Goal: Information Seeking & Learning: Learn about a topic

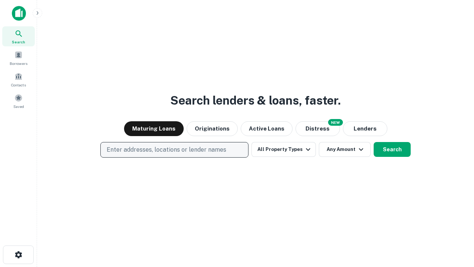
click at [174, 150] on p "Enter addresses, locations or lender names" at bounding box center [167, 149] width 120 height 9
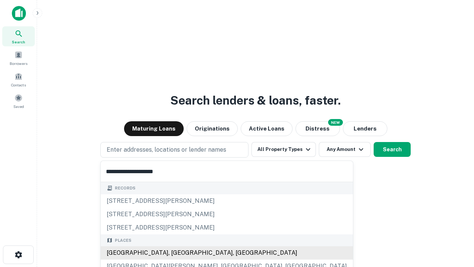
click at [177, 253] on div "[GEOGRAPHIC_DATA], [GEOGRAPHIC_DATA], [GEOGRAPHIC_DATA]" at bounding box center [227, 252] width 252 height 13
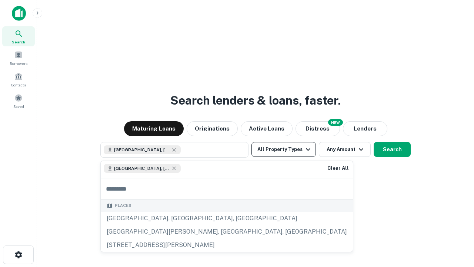
click at [284, 149] on button "All Property Types" at bounding box center [284, 149] width 65 height 15
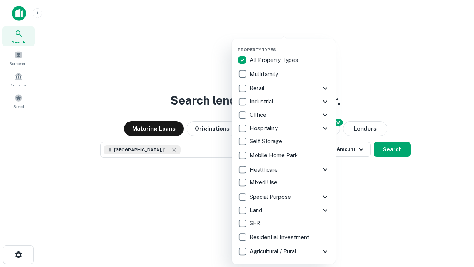
click at [290, 45] on button "button" at bounding box center [290, 45] width 104 height 0
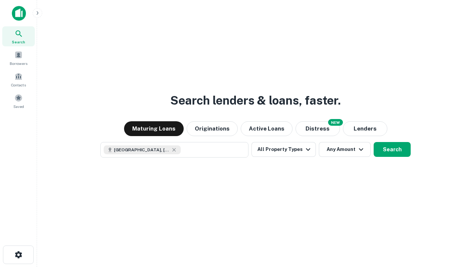
scroll to position [12, 0]
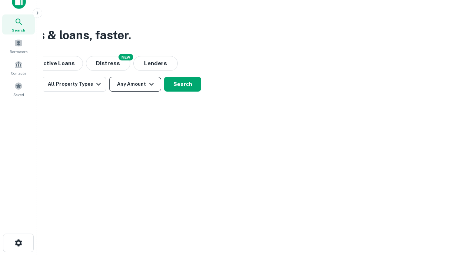
click at [135, 84] on button "Any Amount" at bounding box center [135, 84] width 52 height 15
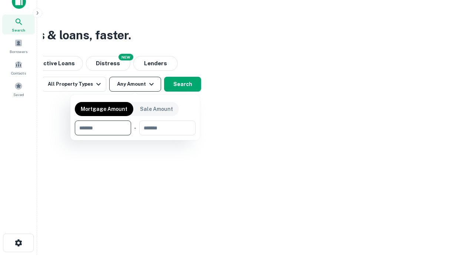
type input "*******"
click at [135, 135] on button "button" at bounding box center [135, 135] width 121 height 0
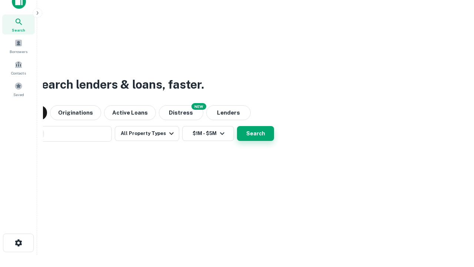
click at [237, 126] on button "Search" at bounding box center [255, 133] width 37 height 15
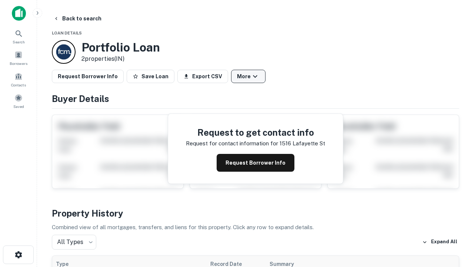
click at [248, 76] on button "More" at bounding box center [248, 76] width 34 height 13
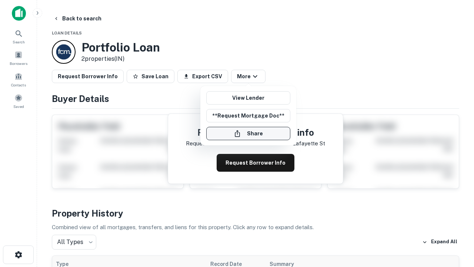
click at [248, 133] on button "Share" at bounding box center [248, 133] width 84 height 13
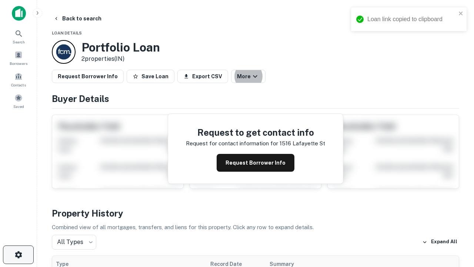
click at [18, 255] on icon "button" at bounding box center [18, 254] width 9 height 9
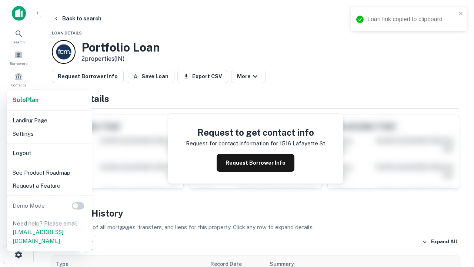
click at [49, 153] on li "Logout" at bounding box center [49, 152] width 79 height 13
